Goal: Task Accomplishment & Management: Use online tool/utility

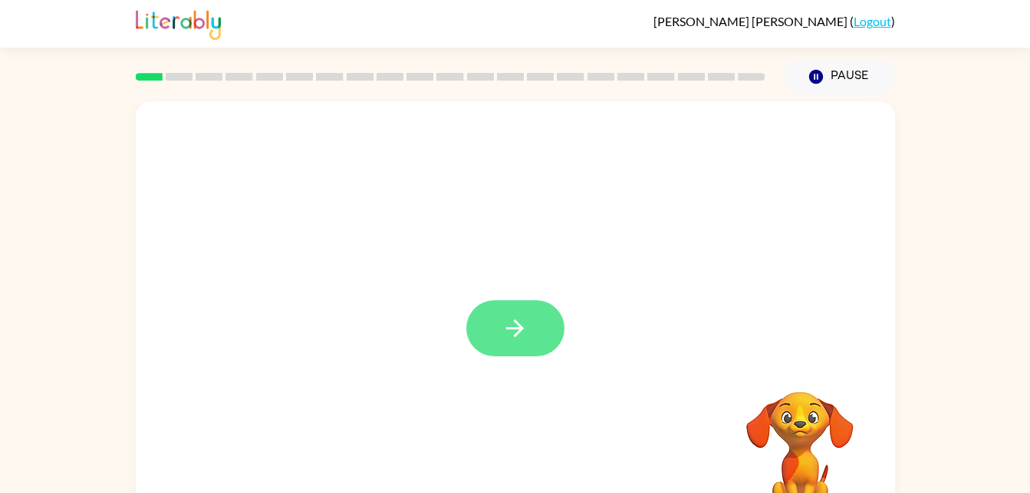
click at [533, 325] on button "button" at bounding box center [515, 328] width 98 height 56
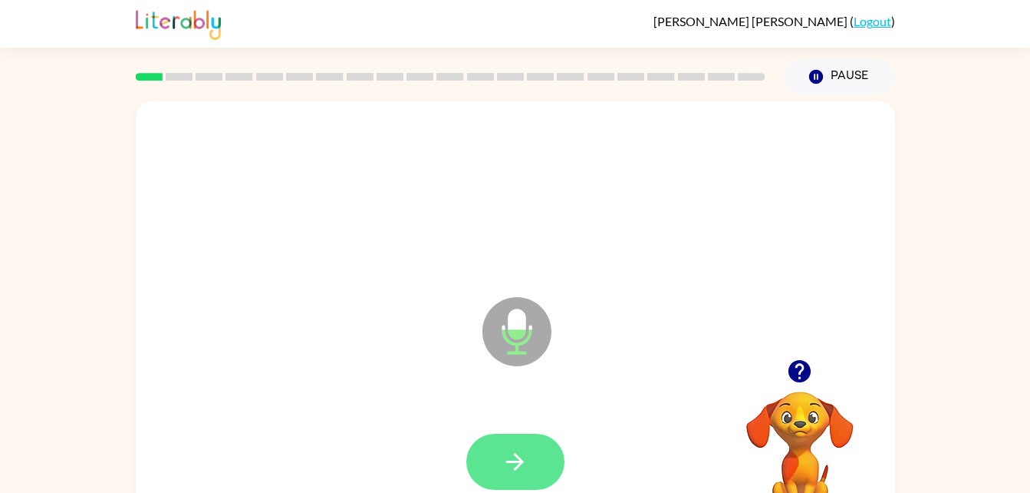
click at [510, 446] on button "button" at bounding box center [515, 461] width 98 height 56
click at [497, 447] on button "button" at bounding box center [515, 461] width 98 height 56
click at [526, 470] on icon "button" at bounding box center [515, 461] width 27 height 27
click at [502, 456] on icon "button" at bounding box center [515, 461] width 27 height 27
click at [514, 448] on icon "button" at bounding box center [515, 461] width 27 height 27
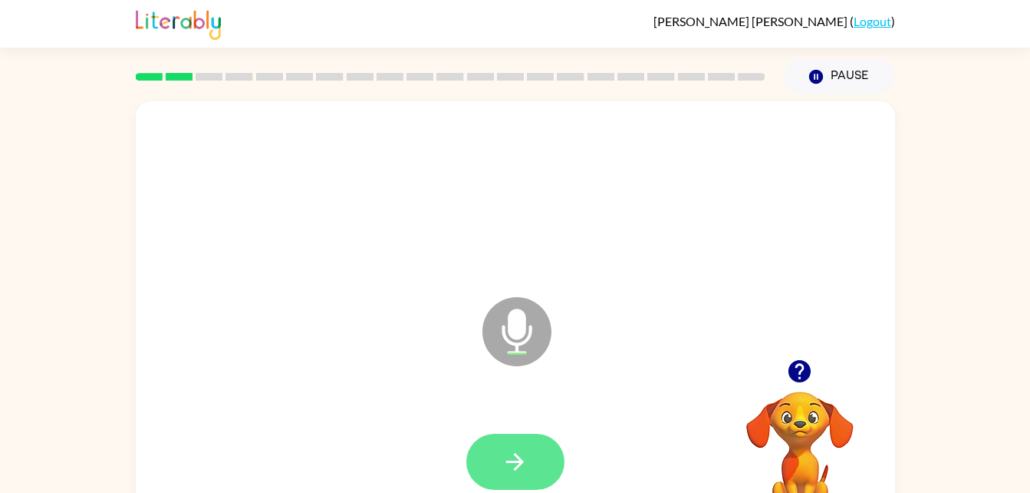
click at [529, 468] on button "button" at bounding box center [515, 461] width 98 height 56
click at [523, 443] on button "button" at bounding box center [515, 461] width 98 height 56
click at [517, 465] on icon "button" at bounding box center [515, 461] width 27 height 27
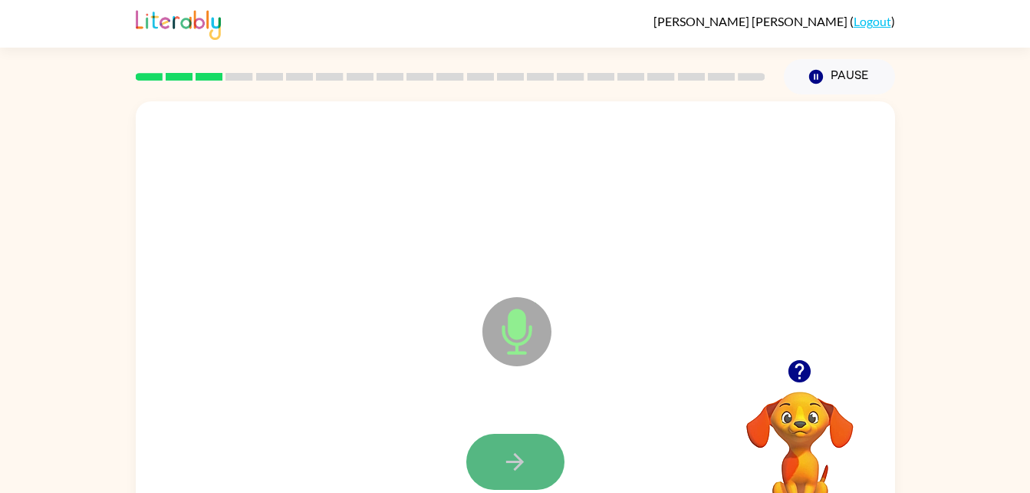
click at [504, 450] on icon "button" at bounding box center [515, 461] width 27 height 27
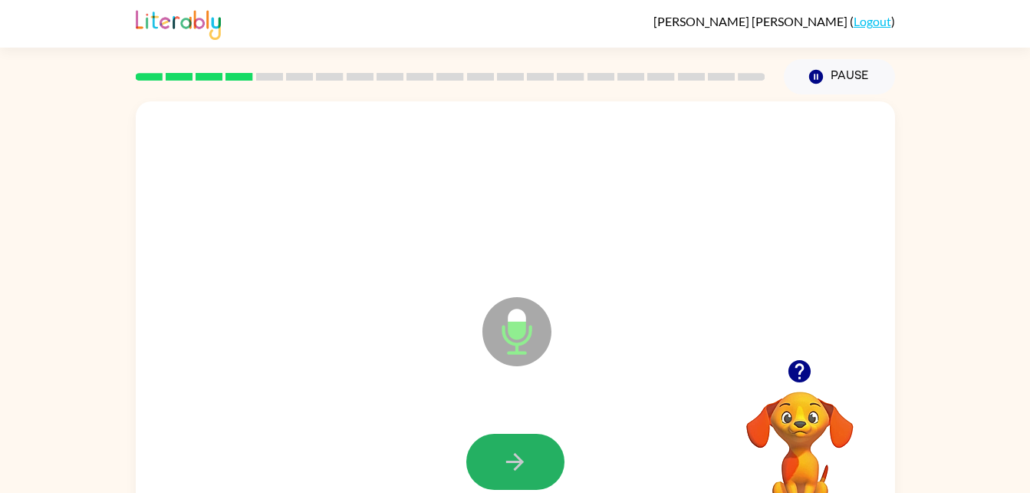
click at [504, 450] on icon "button" at bounding box center [515, 461] width 27 height 27
click at [529, 457] on button "button" at bounding box center [515, 461] width 98 height 56
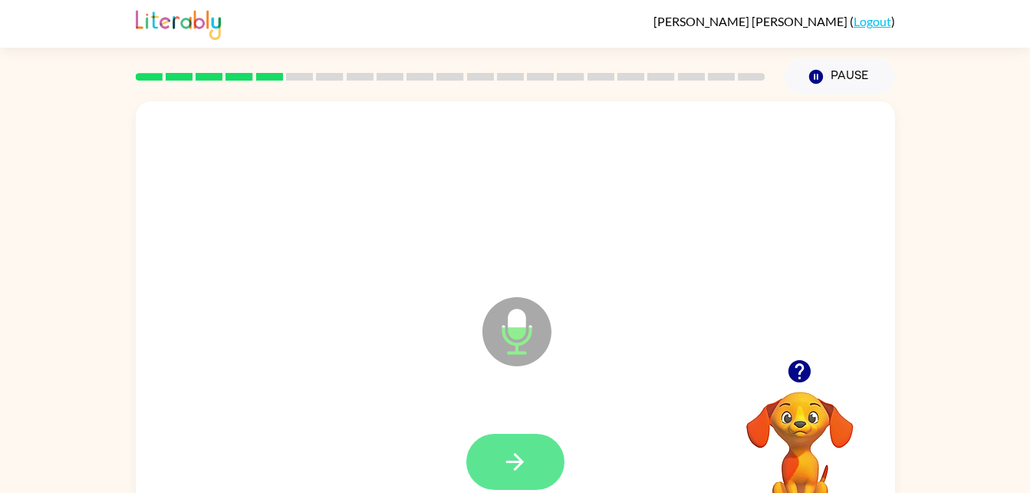
click at [512, 453] on icon "button" at bounding box center [515, 461] width 27 height 27
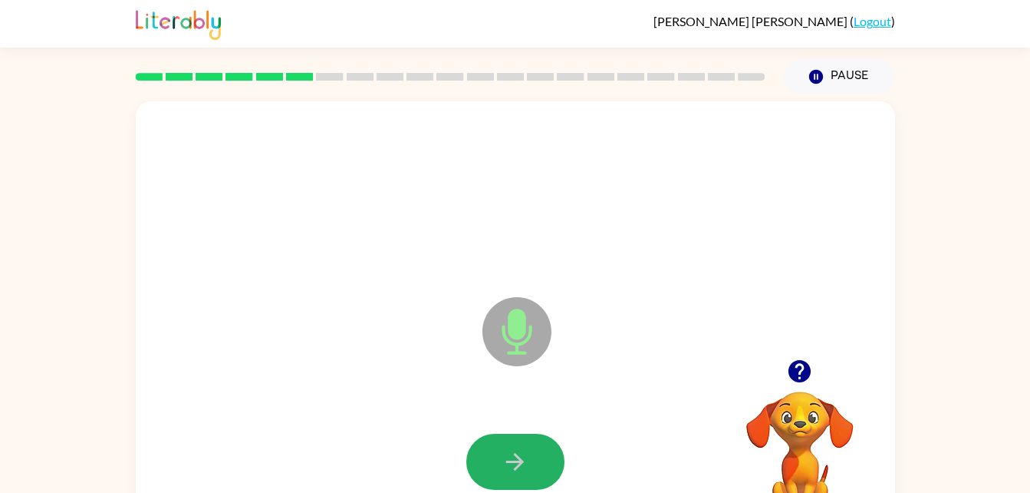
click at [512, 453] on icon "button" at bounding box center [515, 461] width 27 height 27
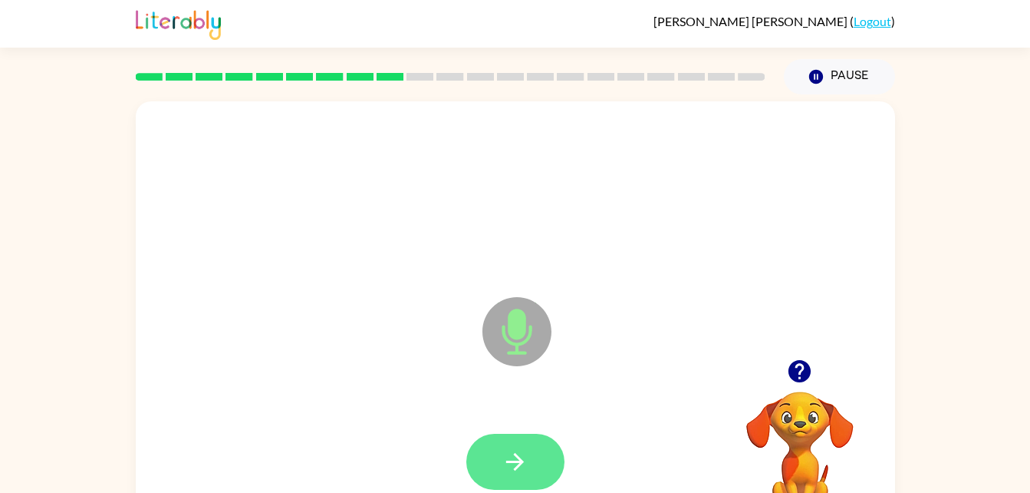
click at [516, 453] on icon "button" at bounding box center [515, 461] width 27 height 27
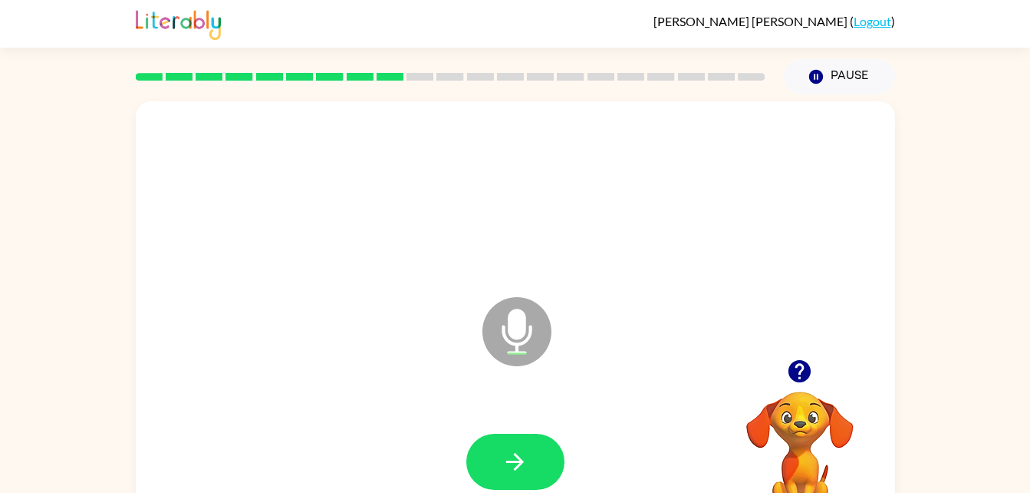
click at [516, 453] on icon "button" at bounding box center [515, 461] width 27 height 27
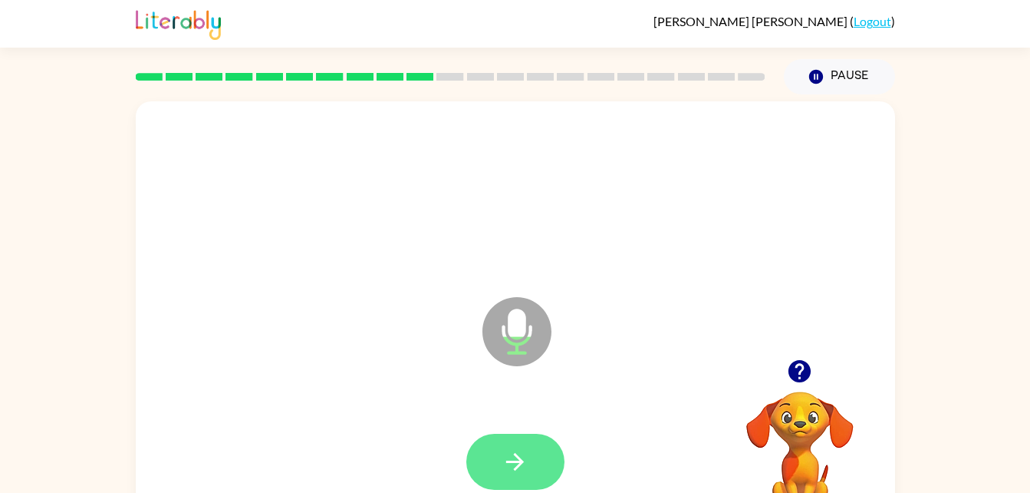
click at [526, 472] on icon "button" at bounding box center [515, 461] width 27 height 27
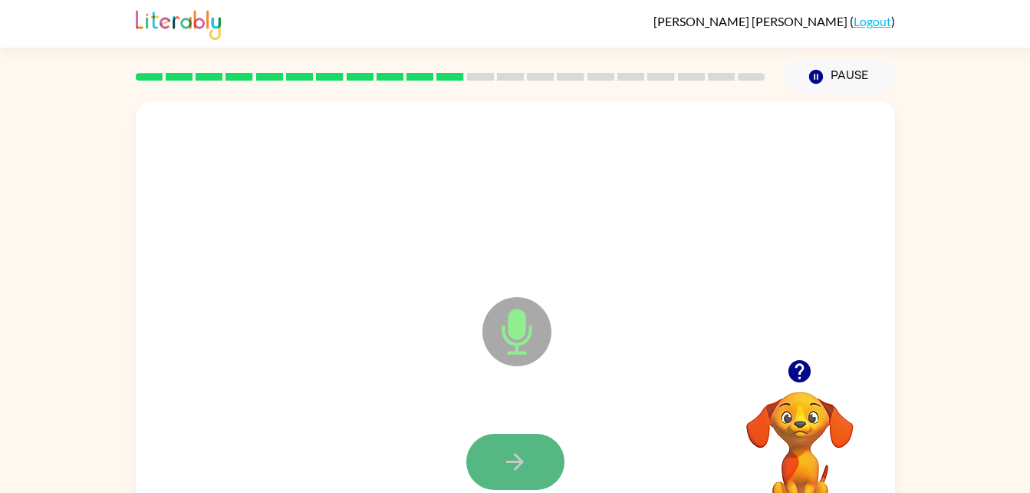
click at [526, 454] on icon "button" at bounding box center [515, 461] width 27 height 27
click at [532, 453] on button "button" at bounding box center [515, 461] width 98 height 56
click at [532, 461] on button "button" at bounding box center [515, 461] width 98 height 56
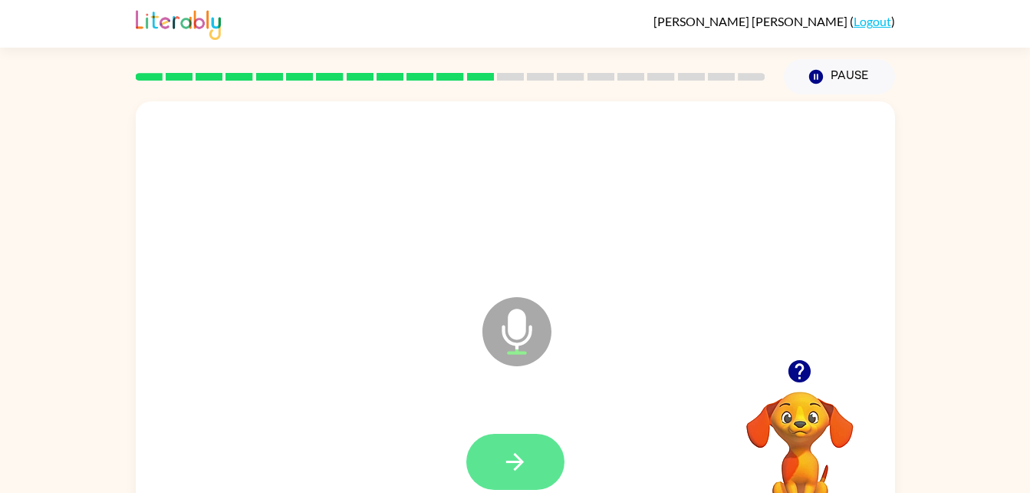
click at [536, 446] on button "button" at bounding box center [515, 461] width 98 height 56
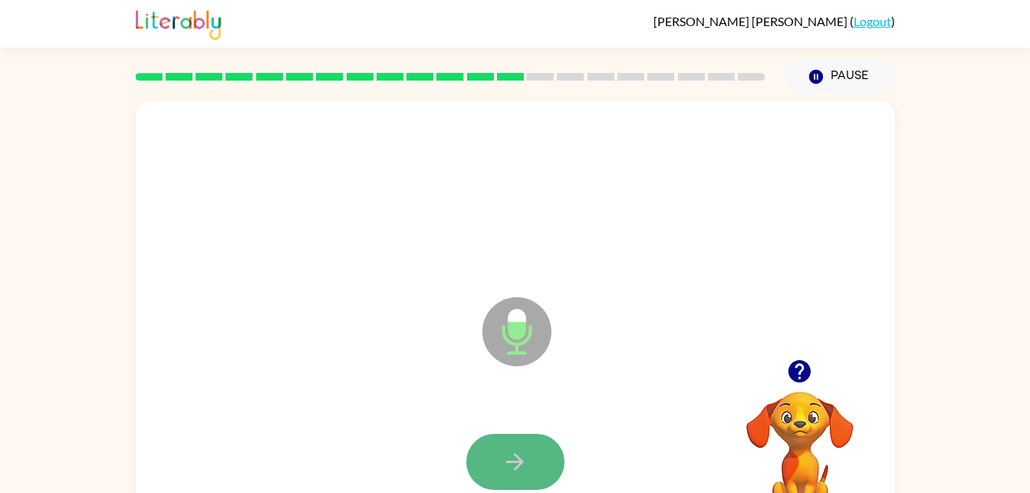
click at [526, 453] on icon "button" at bounding box center [515, 461] width 27 height 27
click at [531, 463] on button "button" at bounding box center [515, 461] width 98 height 56
click at [533, 466] on button "button" at bounding box center [515, 461] width 98 height 56
click at [531, 444] on button "button" at bounding box center [515, 461] width 98 height 56
click at [537, 453] on button "button" at bounding box center [515, 461] width 98 height 56
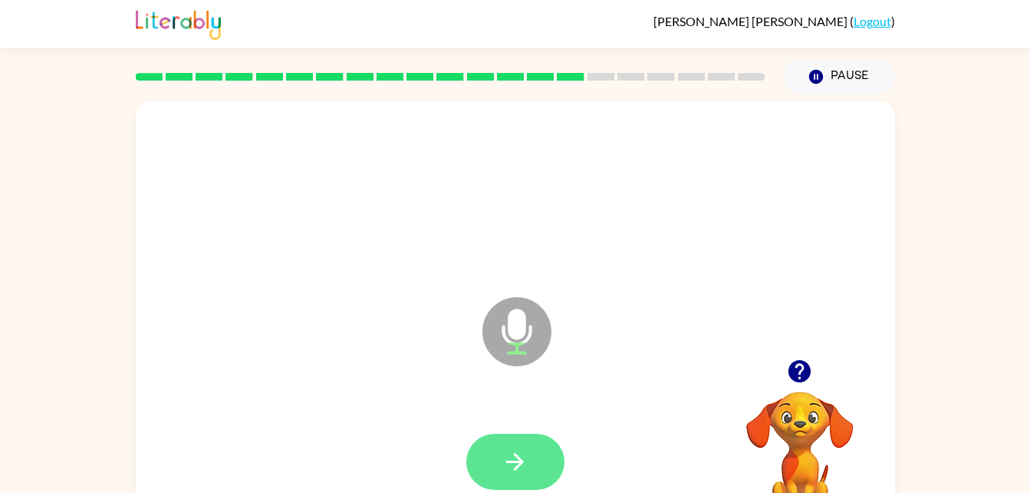
click at [534, 458] on button "button" at bounding box center [515, 461] width 98 height 56
click at [536, 456] on button "button" at bounding box center [515, 461] width 98 height 56
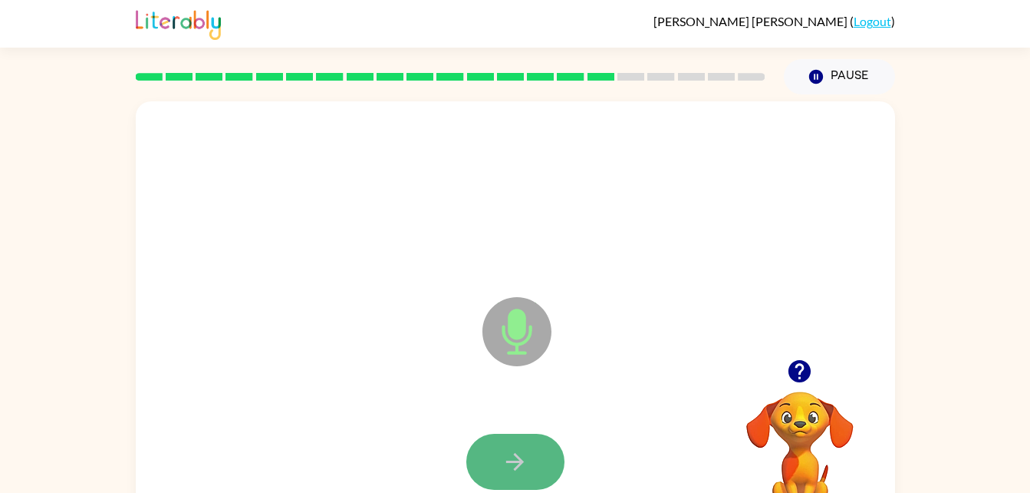
click at [538, 461] on button "button" at bounding box center [515, 461] width 98 height 56
click at [532, 467] on button "button" at bounding box center [515, 461] width 98 height 56
click at [526, 463] on icon "button" at bounding box center [515, 461] width 27 height 27
click at [606, 412] on div at bounding box center [515, 462] width 729 height 126
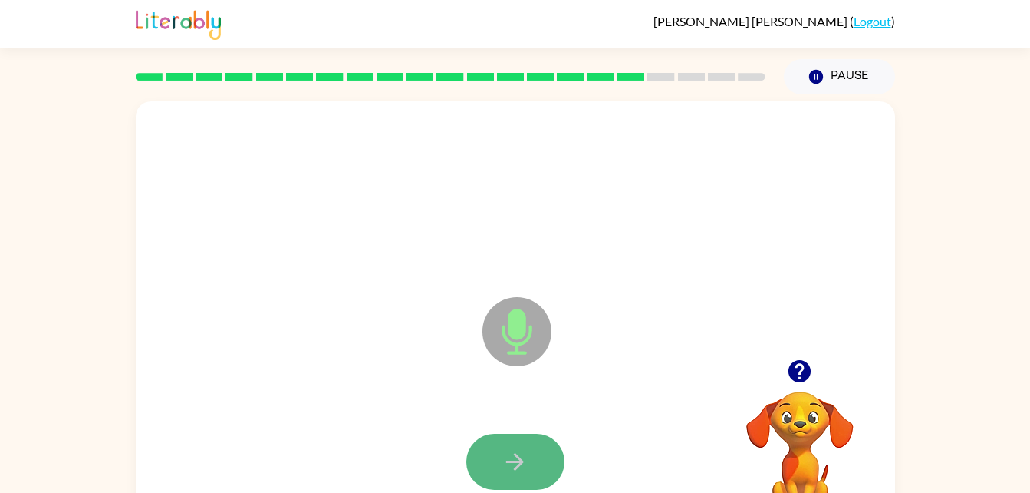
click at [530, 464] on button "button" at bounding box center [515, 461] width 98 height 56
drag, startPoint x: 530, startPoint y: 464, endPoint x: 495, endPoint y: 472, distance: 36.1
click at [495, 472] on button "button" at bounding box center [515, 461] width 98 height 56
click at [526, 453] on icon "button" at bounding box center [515, 461] width 27 height 27
click at [530, 456] on button "button" at bounding box center [515, 461] width 98 height 56
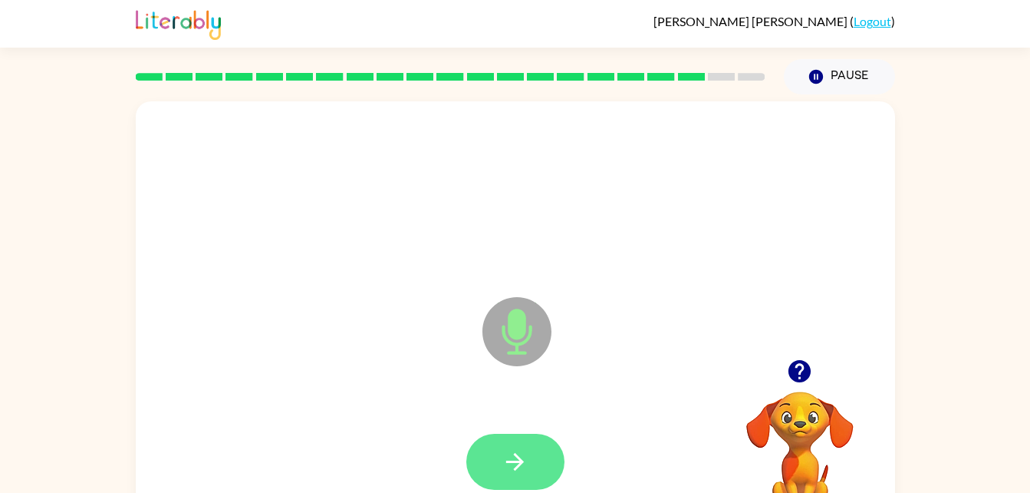
click at [522, 470] on icon "button" at bounding box center [515, 461] width 27 height 27
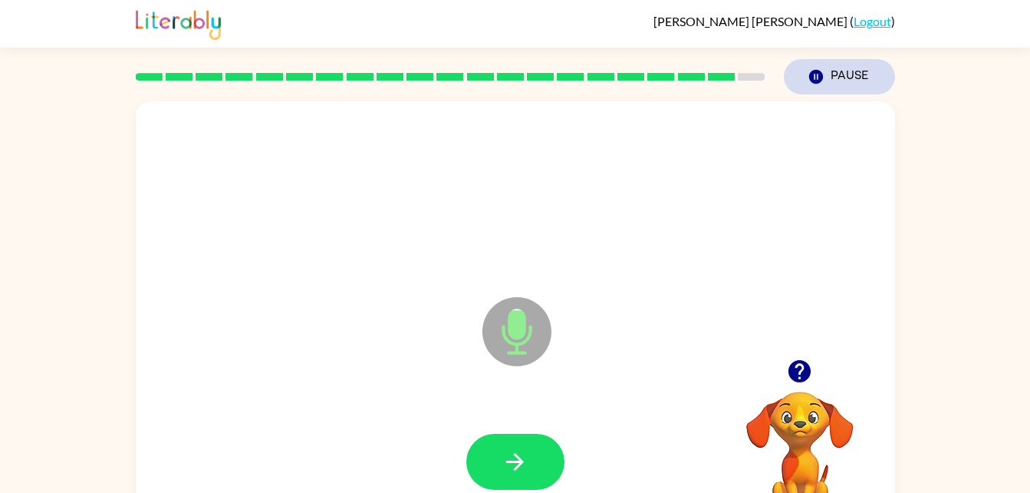
click at [839, 81] on button "Pause Pause" at bounding box center [839, 76] width 111 height 35
